Goal: Task Accomplishment & Management: Use online tool/utility

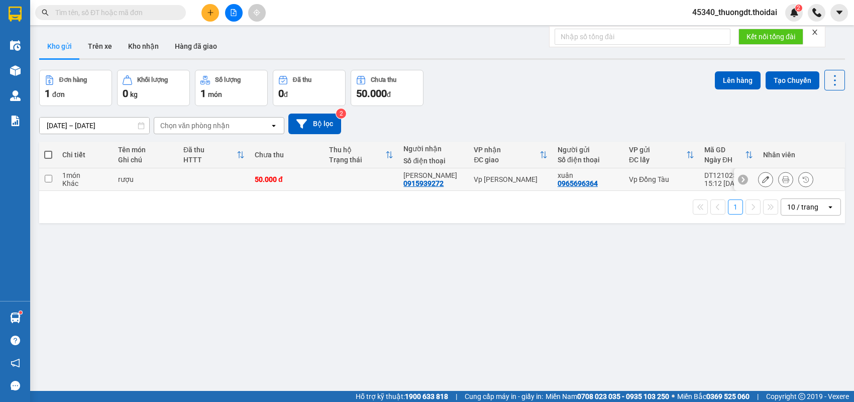
click at [91, 180] on div "Khác" at bounding box center [85, 183] width 46 height 8
checkbox input "true"
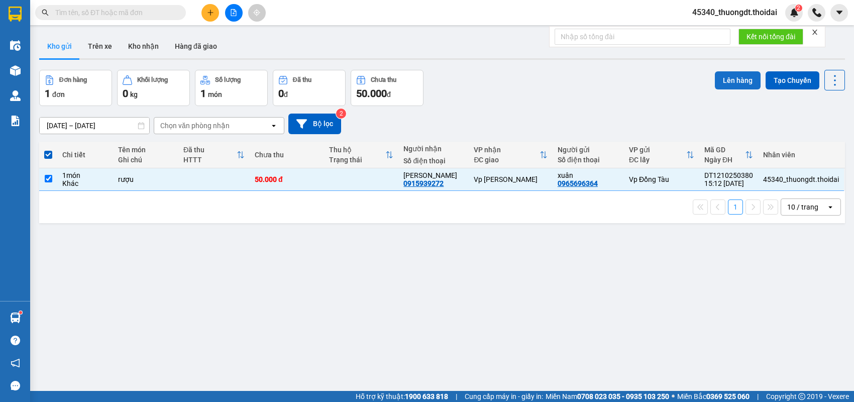
click at [730, 86] on button "Lên hàng" at bounding box center [737, 80] width 46 height 18
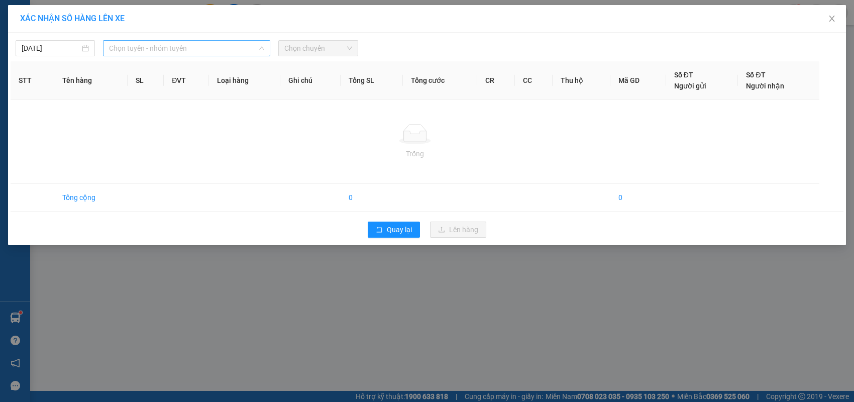
click at [212, 54] on span "Chọn tuyến - nhóm tuyến" at bounding box center [186, 48] width 155 height 15
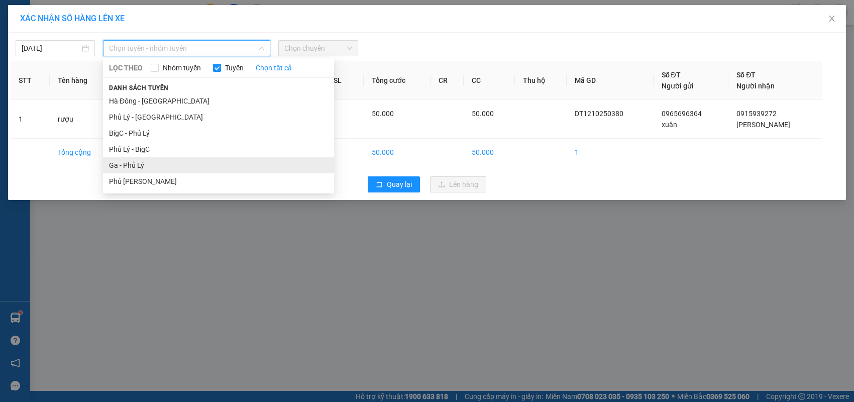
click at [158, 160] on li "Ga - Phủ Lý" at bounding box center [218, 165] width 231 height 16
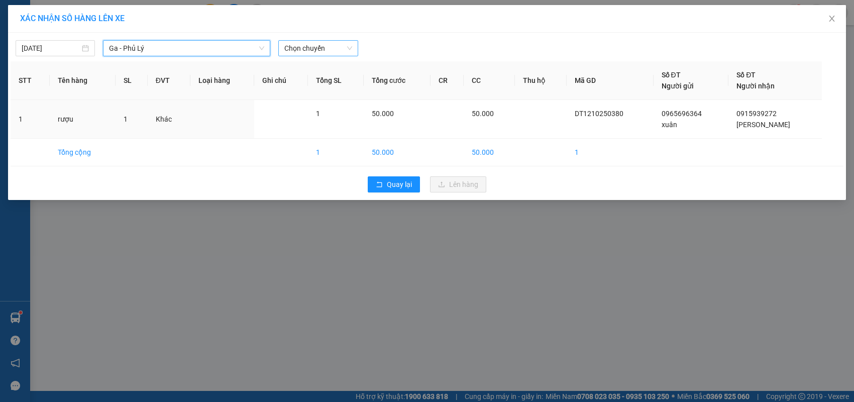
click at [321, 50] on span "Chọn chuyến" at bounding box center [317, 48] width 67 height 15
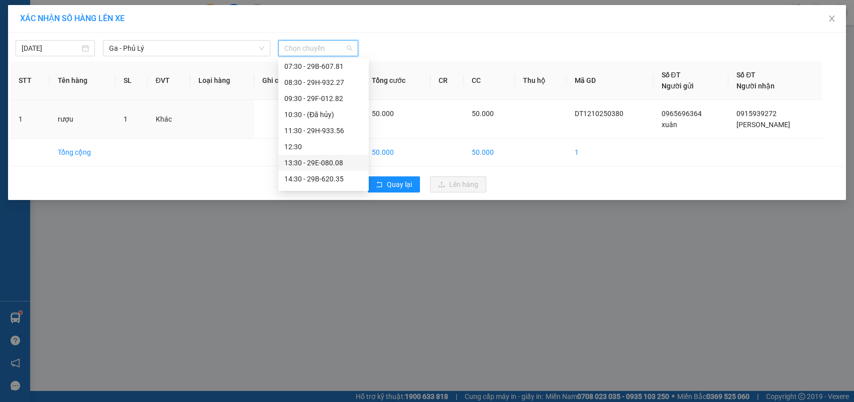
scroll to position [100, 0]
click at [332, 144] on div "15:30 - 29H-931.48" at bounding box center [323, 144] width 78 height 11
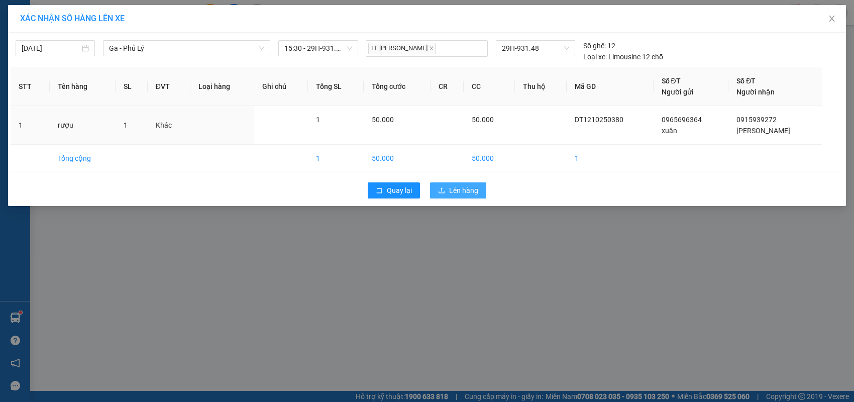
click at [447, 186] on button "Lên hàng" at bounding box center [458, 190] width 56 height 16
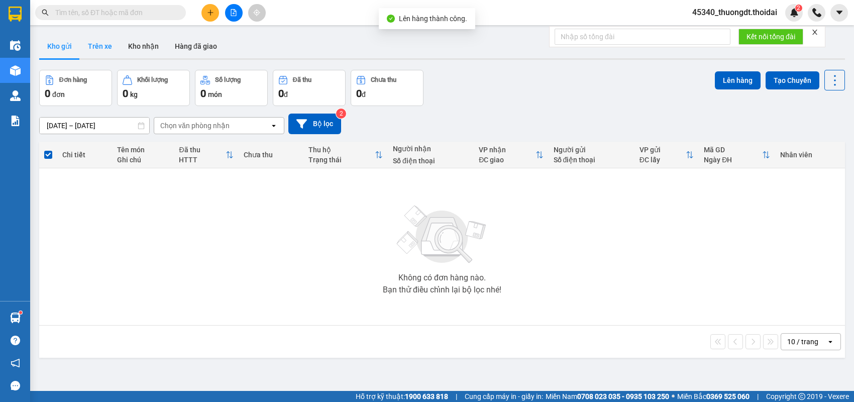
click at [96, 46] on button "Trên xe" at bounding box center [100, 46] width 40 height 24
